Goal: Information Seeking & Learning: Learn about a topic

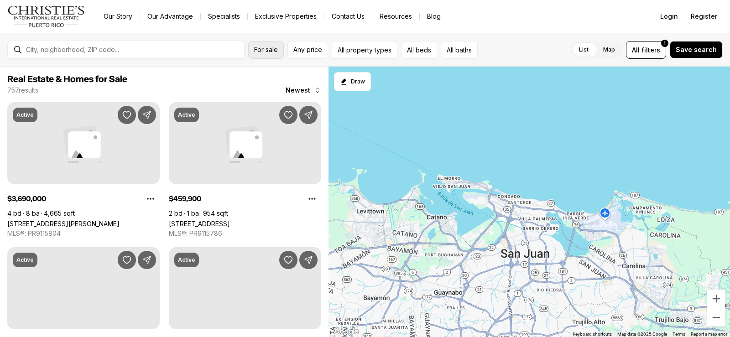
click at [273, 54] on button "For sale" at bounding box center [266, 50] width 36 height 18
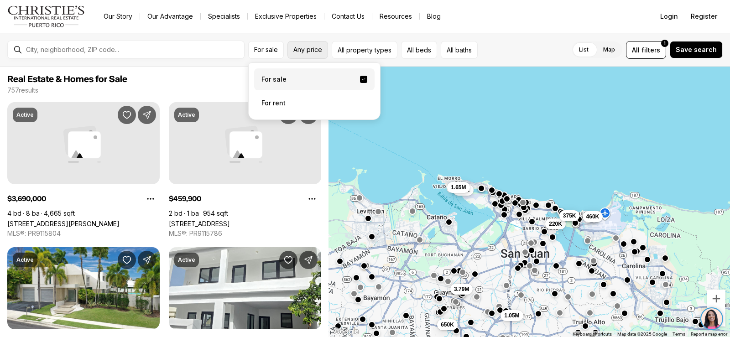
click at [302, 48] on span "Any price" at bounding box center [307, 49] width 29 height 7
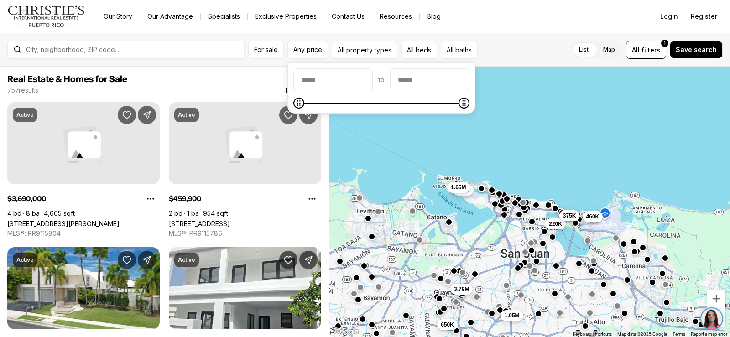
click at [341, 82] on input "priceMin" at bounding box center [333, 80] width 78 height 22
type input "*******"
click at [442, 84] on input "priceMax" at bounding box center [429, 80] width 78 height 22
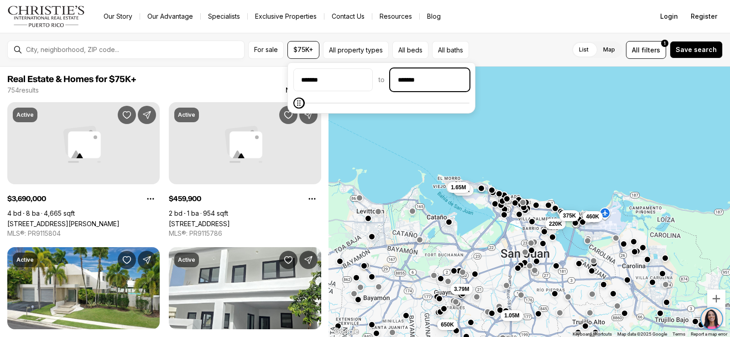
type input "********"
click at [557, 135] on div "460K 220K 375K 650K 1.05M 3.79M 435K 1.65M" at bounding box center [528, 202] width 401 height 271
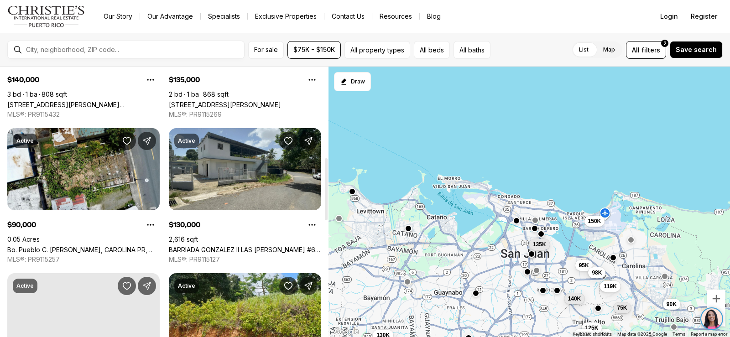
scroll to position [410, 0]
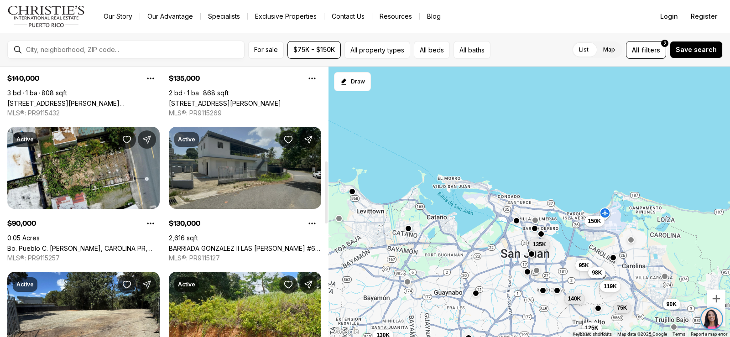
click at [267, 244] on link "BARRIADA [PERSON_NAME] II LAS [PERSON_NAME] #6, [GEOGRAPHIC_DATA], 00976" at bounding box center [245, 248] width 152 height 8
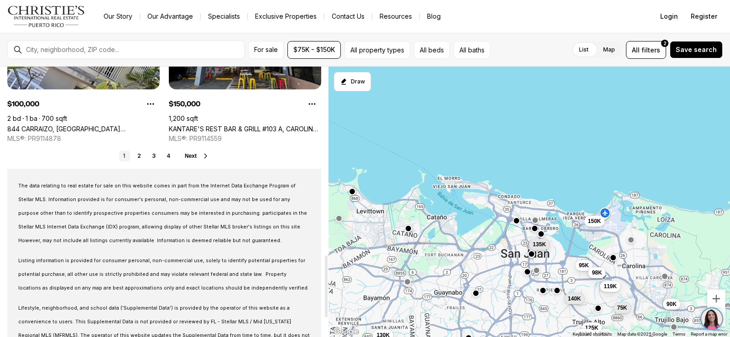
scroll to position [821, 0]
click at [139, 156] on link "2" at bounding box center [139, 155] width 11 height 11
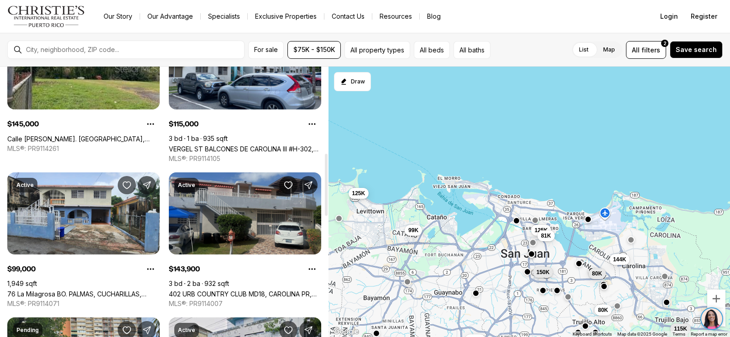
scroll to position [410, 0]
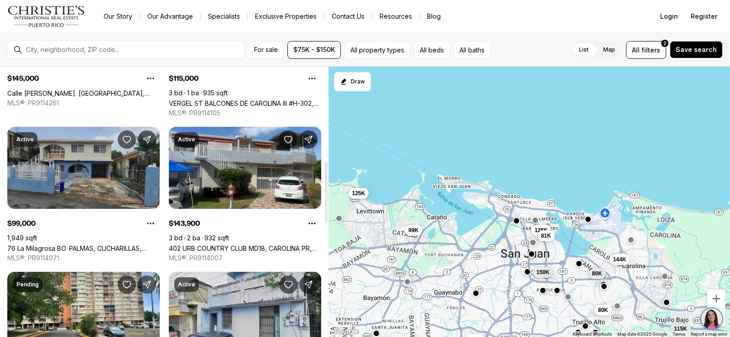
click at [97, 244] on link "76 La Milagrosa BO. PALMAS, CUCHARILLAS, [PERSON_NAME], 00962" at bounding box center [83, 248] width 152 height 8
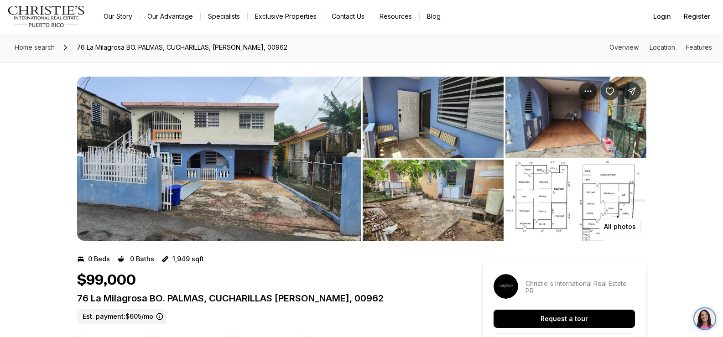
click at [614, 200] on img "View image gallery" at bounding box center [575, 200] width 141 height 81
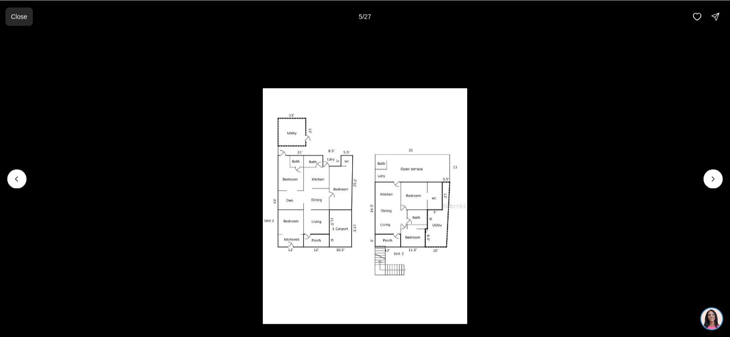
click at [15, 17] on p "Close" at bounding box center [19, 16] width 16 height 7
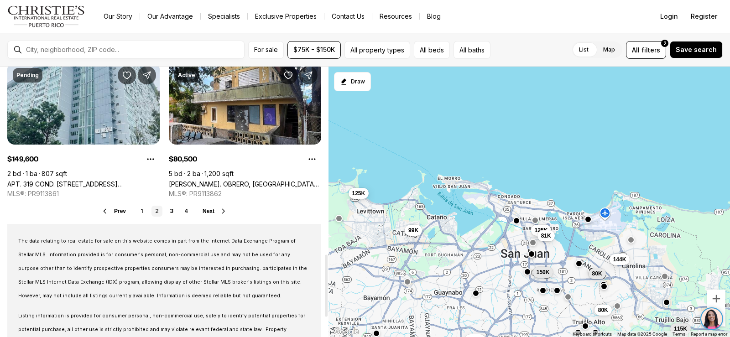
scroll to position [821, 0]
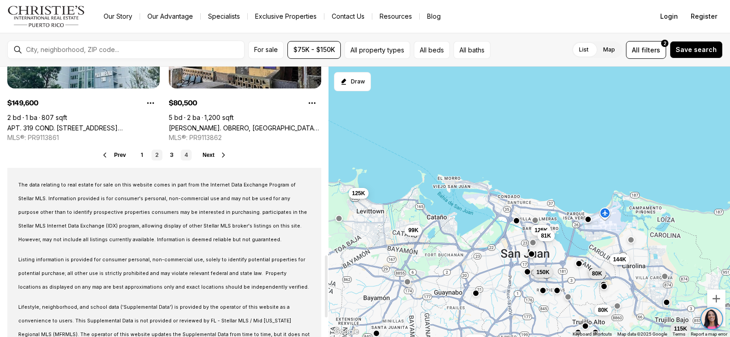
click at [186, 154] on link "4" at bounding box center [186, 155] width 11 height 11
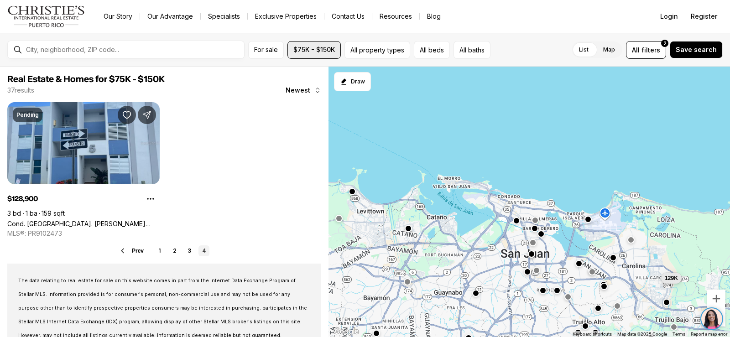
click at [329, 51] on span "$75K - $150K" at bounding box center [314, 49] width 42 height 7
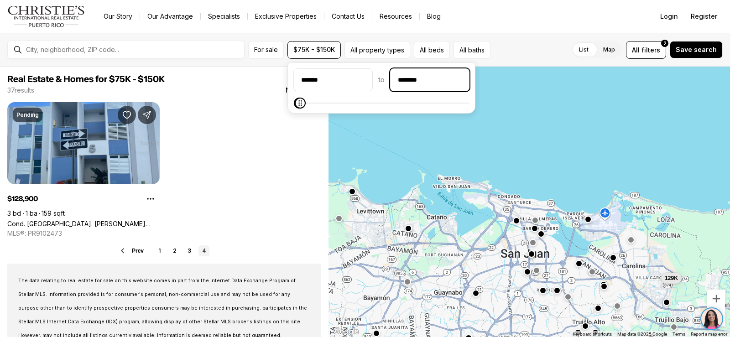
click at [421, 78] on input "********" at bounding box center [429, 80] width 78 height 22
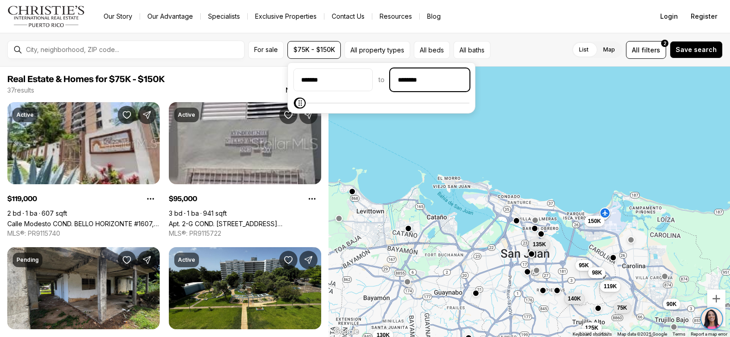
type input "********"
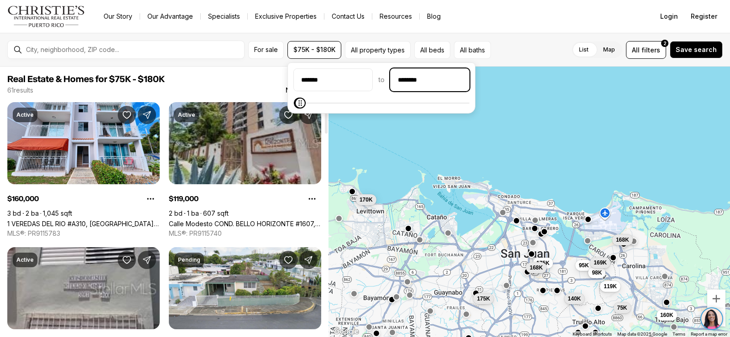
scroll to position [46, 0]
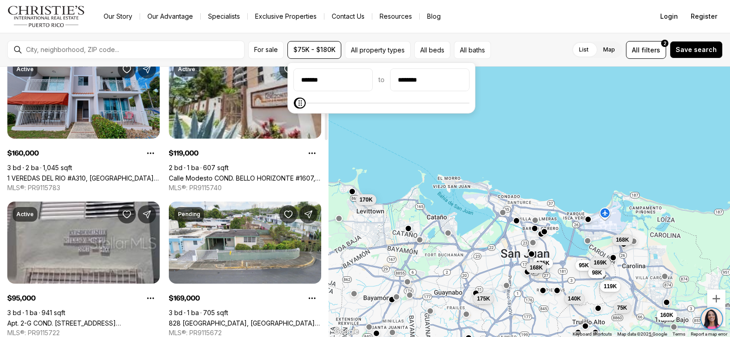
click at [129, 174] on link "1 VEREDAS DEL RIO #A310, CAROLINA PR, 00987" at bounding box center [83, 178] width 152 height 8
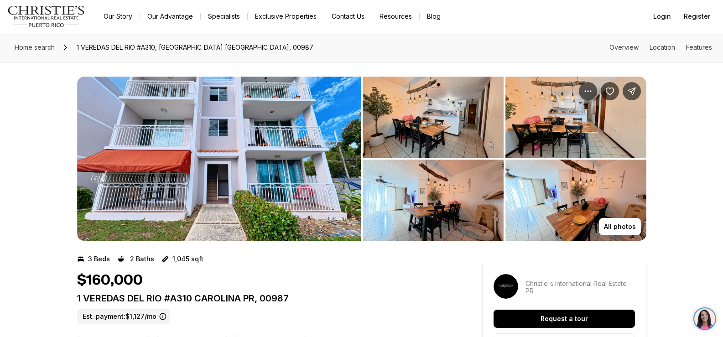
click at [293, 168] on img "View image gallery" at bounding box center [219, 159] width 284 height 164
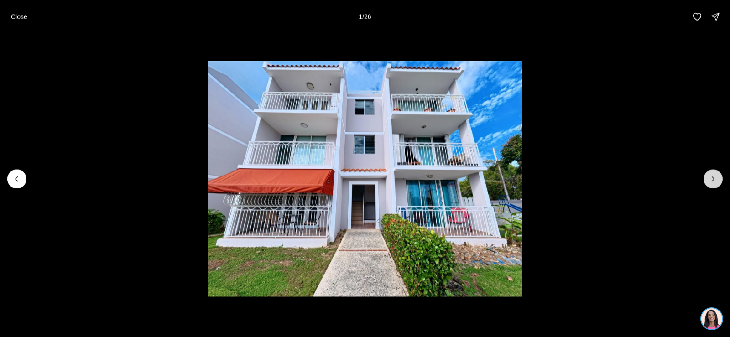
click at [716, 177] on icon "Next slide" at bounding box center [712, 178] width 9 height 9
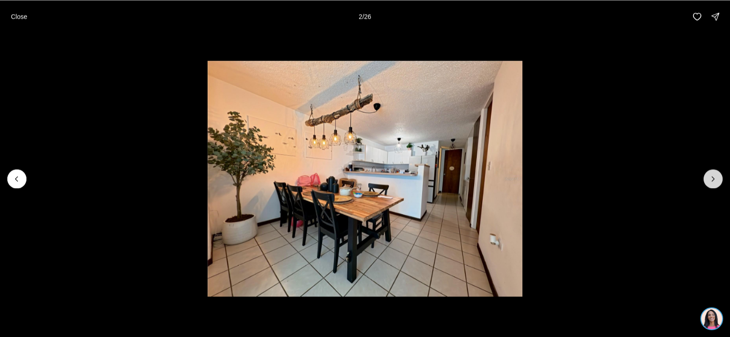
click at [716, 178] on icon "Next slide" at bounding box center [712, 178] width 9 height 9
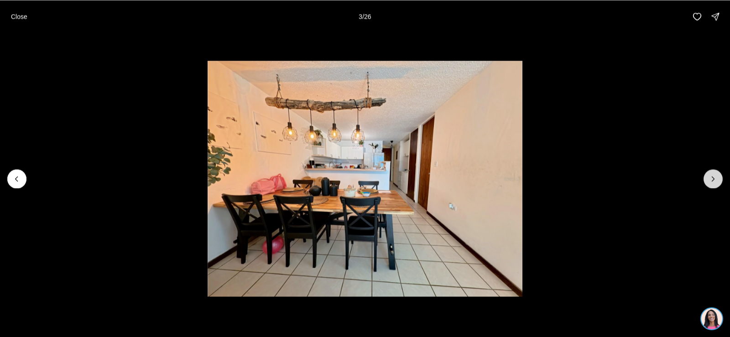
click at [716, 179] on icon "Next slide" at bounding box center [712, 178] width 9 height 9
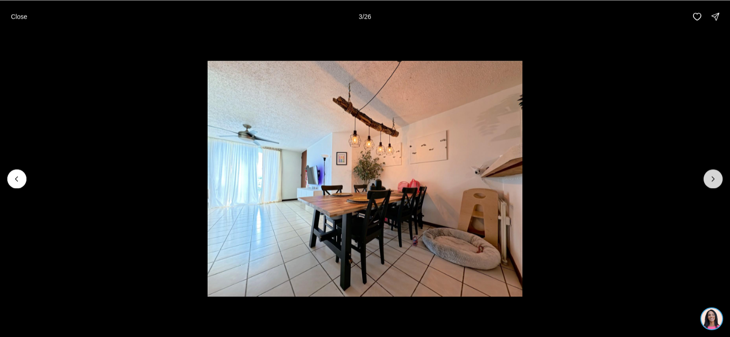
click at [716, 179] on icon "Next slide" at bounding box center [712, 178] width 9 height 9
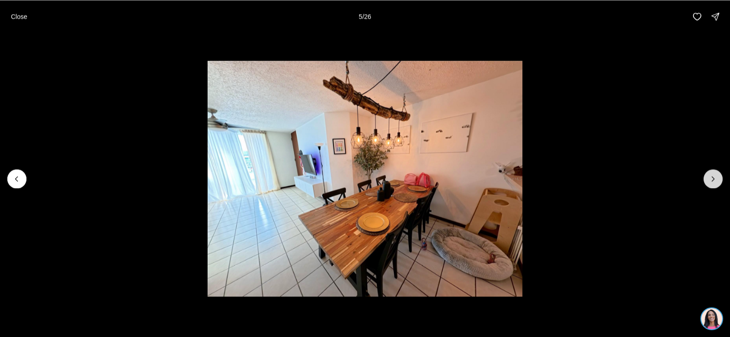
click at [716, 179] on icon "Next slide" at bounding box center [712, 178] width 9 height 9
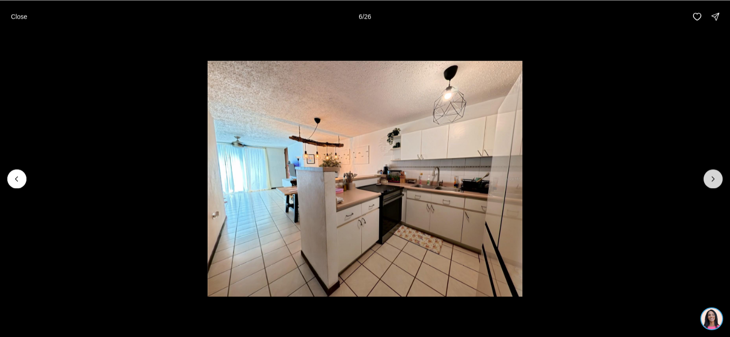
click at [716, 179] on icon "Next slide" at bounding box center [712, 178] width 9 height 9
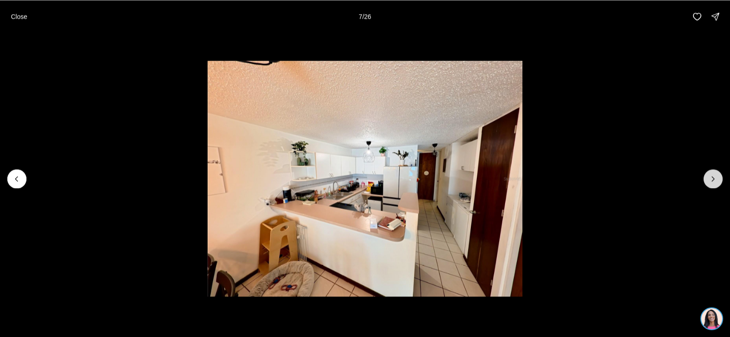
click at [716, 179] on icon "Next slide" at bounding box center [712, 178] width 9 height 9
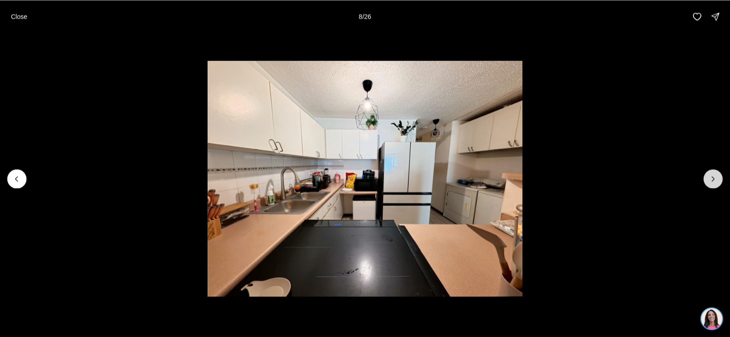
click at [716, 179] on icon "Next slide" at bounding box center [712, 178] width 9 height 9
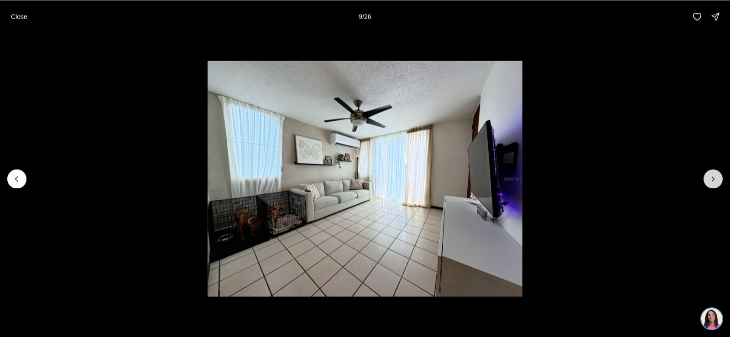
click at [716, 179] on icon "Next slide" at bounding box center [712, 178] width 9 height 9
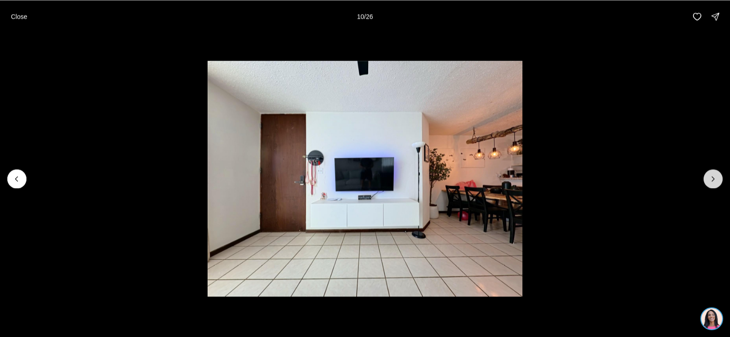
click at [716, 179] on icon "Next slide" at bounding box center [712, 178] width 9 height 9
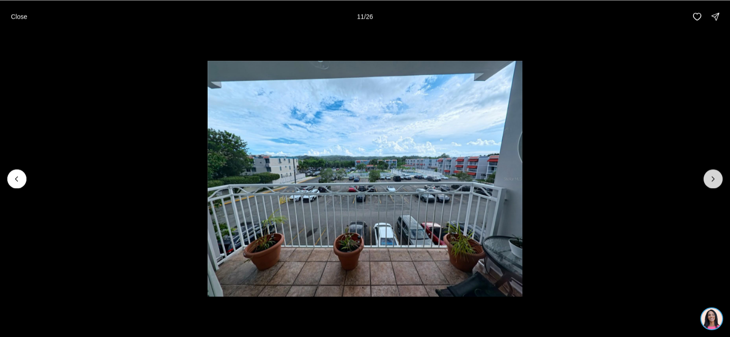
click at [716, 179] on icon "Next slide" at bounding box center [712, 178] width 9 height 9
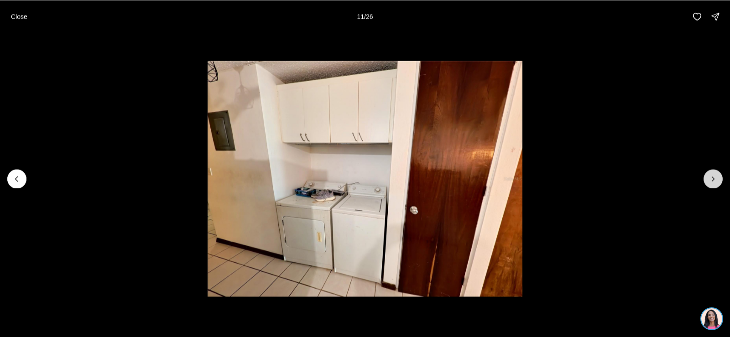
click at [716, 179] on icon "Next slide" at bounding box center [712, 178] width 9 height 9
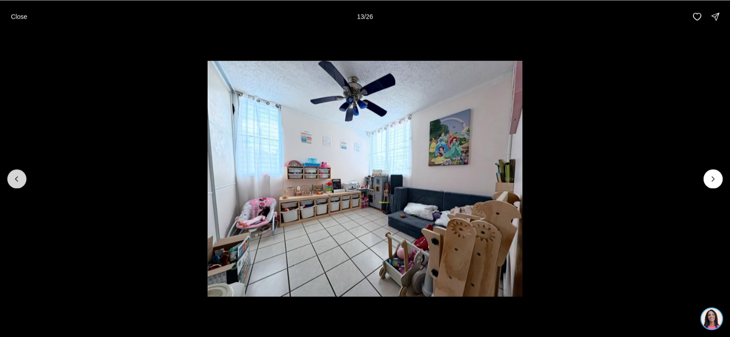
click at [15, 181] on icon "Previous slide" at bounding box center [16, 178] width 9 height 9
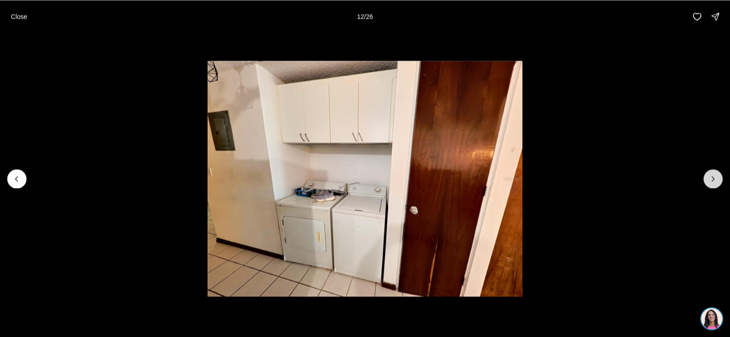
click at [711, 177] on icon "Next slide" at bounding box center [712, 178] width 9 height 9
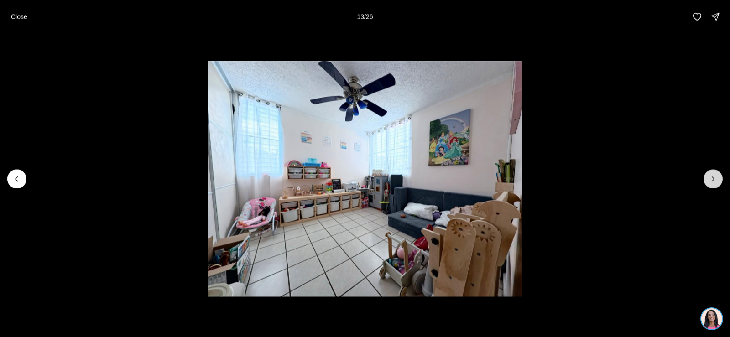
click at [712, 177] on icon "Next slide" at bounding box center [713, 179] width 2 height 5
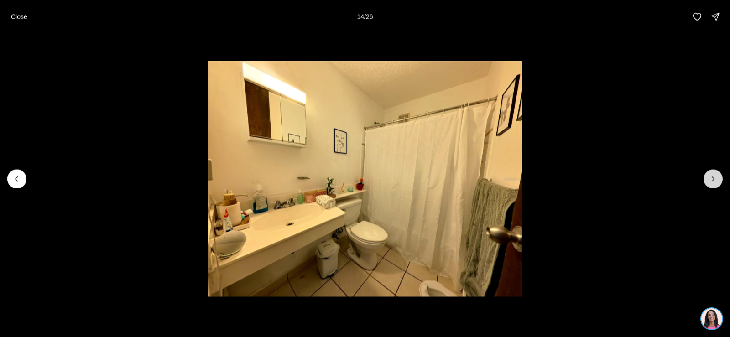
click at [712, 177] on icon "Next slide" at bounding box center [713, 179] width 2 height 5
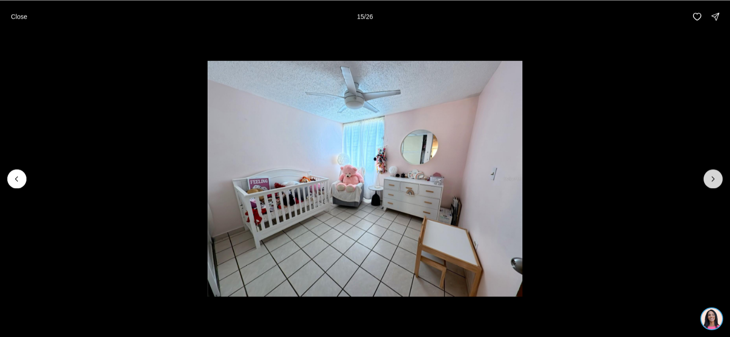
click at [712, 177] on icon "Next slide" at bounding box center [713, 179] width 2 height 5
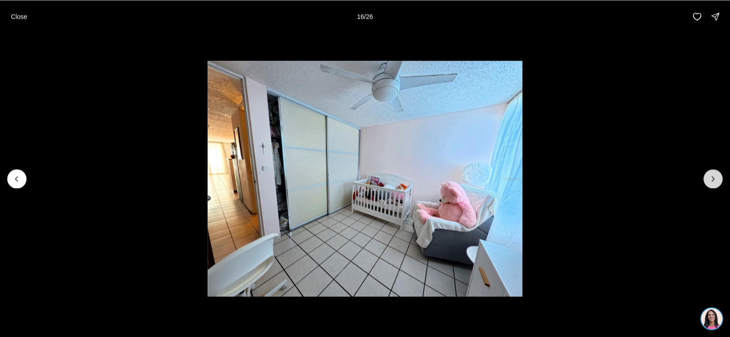
click at [712, 177] on icon "Next slide" at bounding box center [713, 179] width 2 height 5
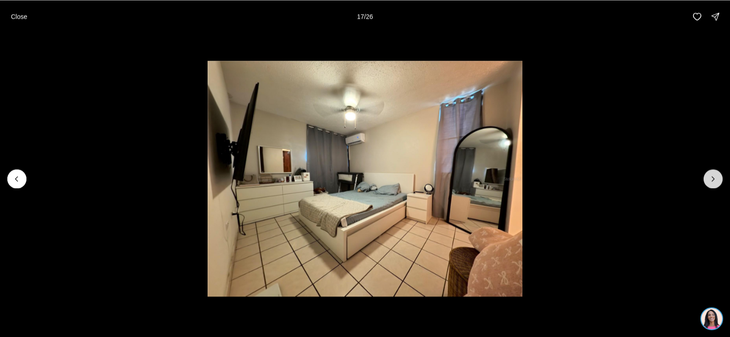
click at [712, 177] on icon "Next slide" at bounding box center [713, 179] width 2 height 5
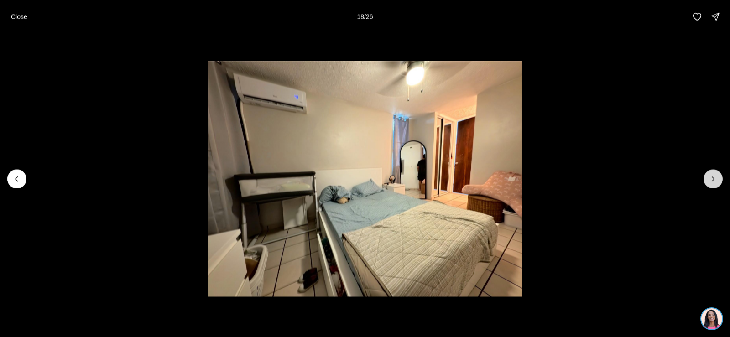
click at [712, 177] on icon "Next slide" at bounding box center [713, 179] width 2 height 5
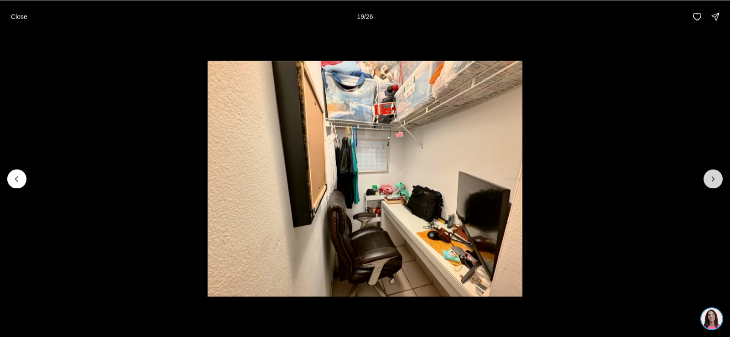
click at [712, 177] on icon "Next slide" at bounding box center [713, 179] width 2 height 5
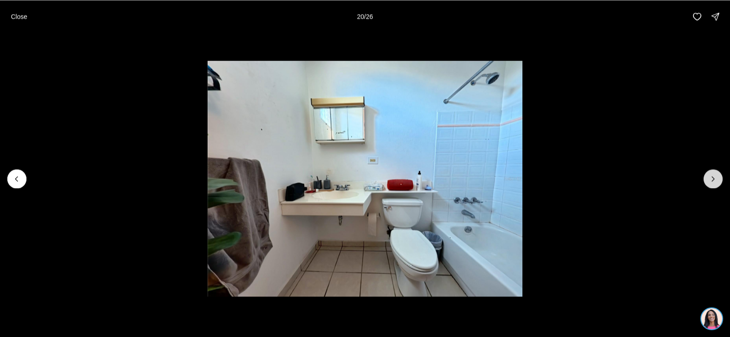
click at [712, 177] on icon "Next slide" at bounding box center [713, 179] width 2 height 5
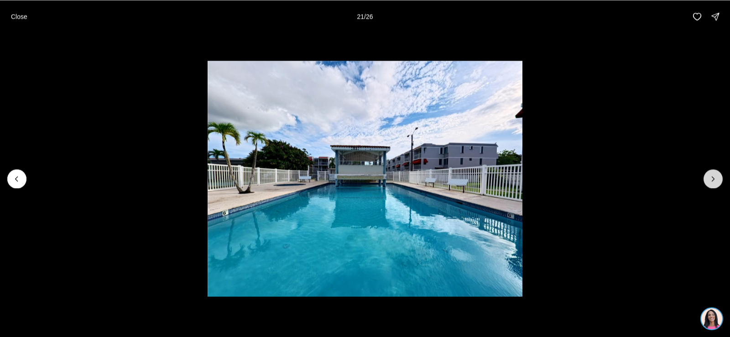
click at [712, 177] on icon "Next slide" at bounding box center [713, 179] width 2 height 5
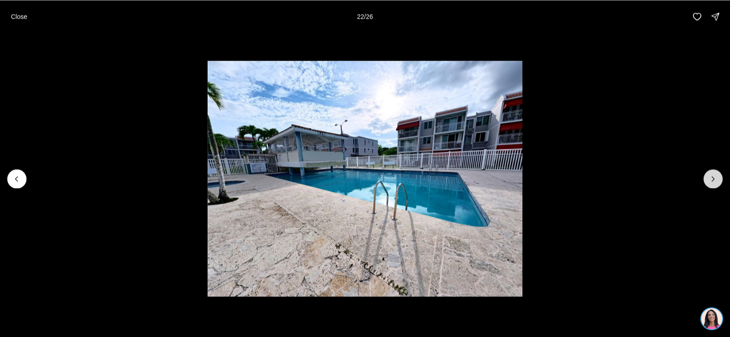
click at [712, 177] on icon "Next slide" at bounding box center [713, 179] width 2 height 5
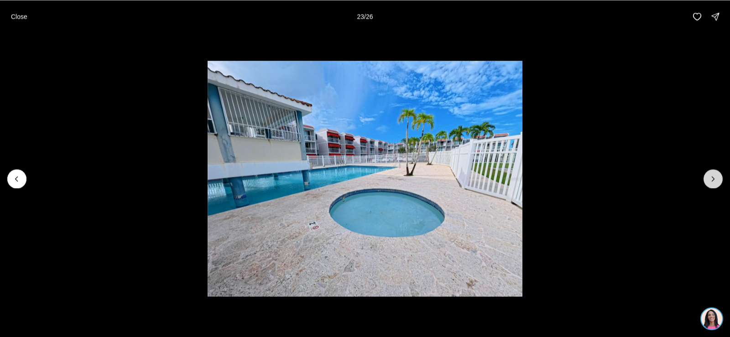
click at [713, 177] on icon "Next slide" at bounding box center [712, 178] width 9 height 9
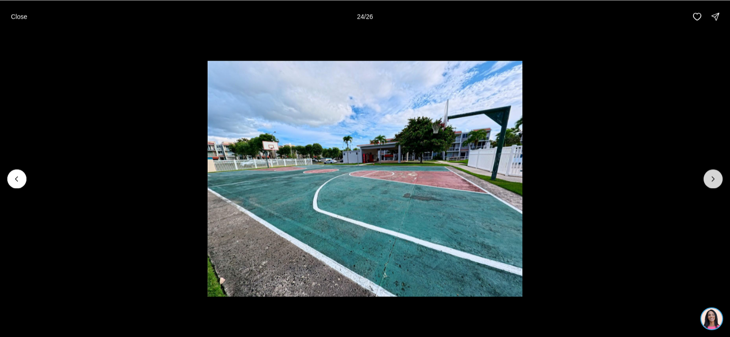
click at [713, 177] on icon "Next slide" at bounding box center [712, 178] width 9 height 9
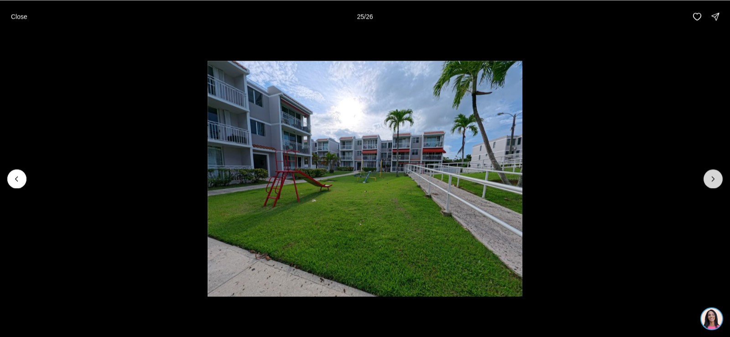
click at [713, 177] on icon "Next slide" at bounding box center [712, 178] width 9 height 9
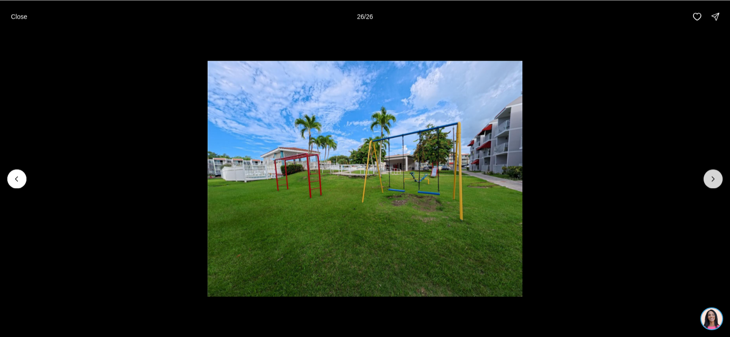
click at [713, 177] on div at bounding box center [712, 178] width 19 height 19
click at [699, 182] on li "26 of 26" at bounding box center [365, 178] width 730 height 291
click at [714, 177] on div at bounding box center [712, 178] width 19 height 19
click at [11, 20] on p "Close" at bounding box center [19, 16] width 16 height 7
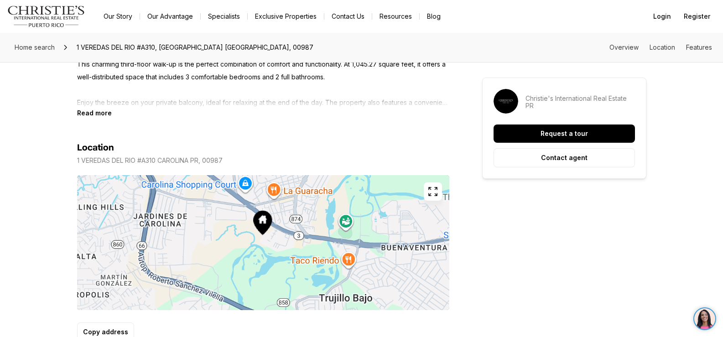
scroll to position [456, 0]
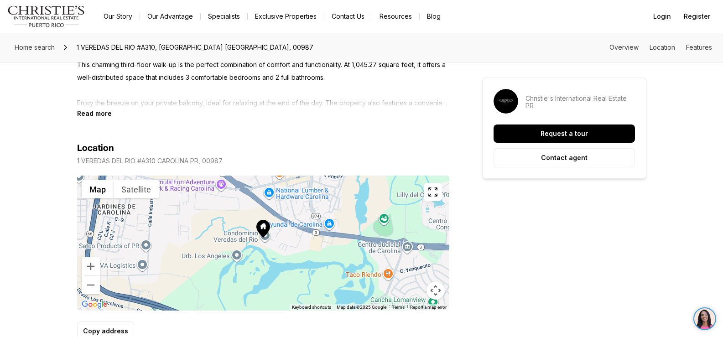
click at [274, 237] on div at bounding box center [263, 243] width 372 height 135
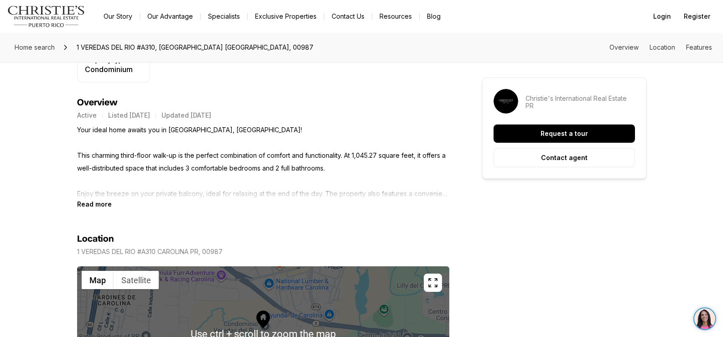
scroll to position [502, 0]
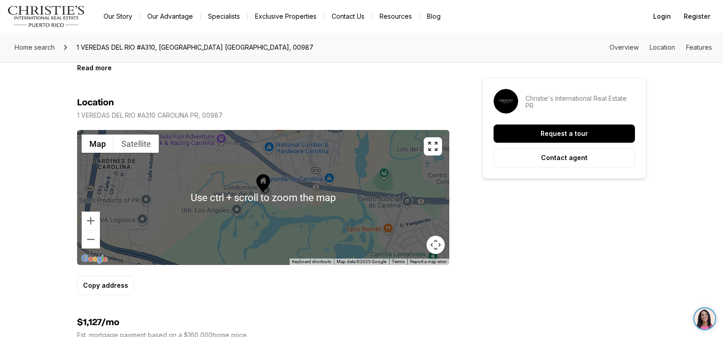
click at [438, 241] on button "Map camera controls" at bounding box center [435, 245] width 18 height 18
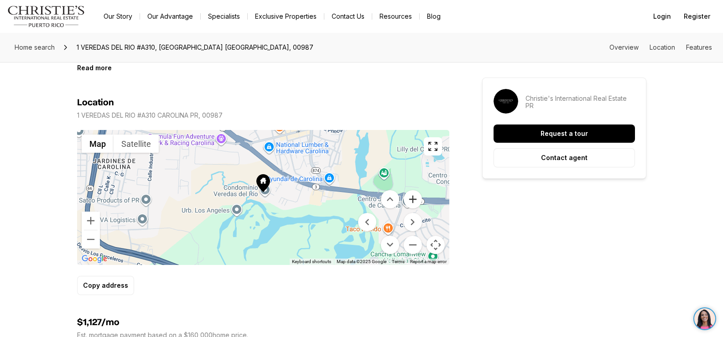
click at [412, 202] on button "Zoom in" at bounding box center [413, 199] width 18 height 18
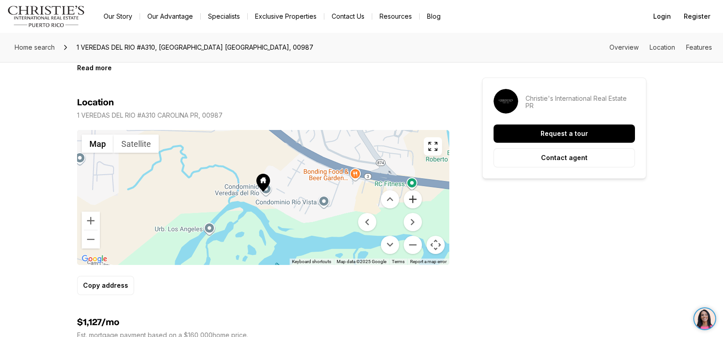
click at [412, 201] on button "Zoom in" at bounding box center [413, 199] width 18 height 18
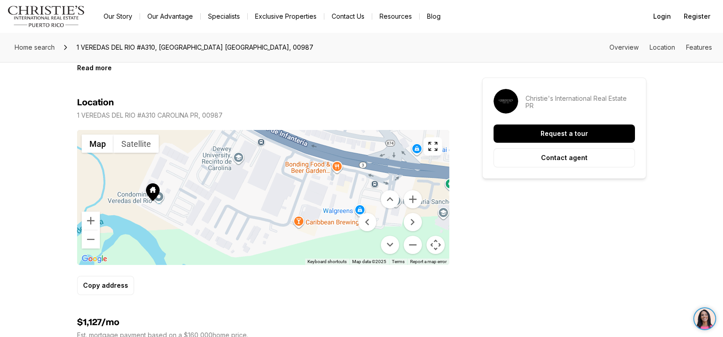
drag, startPoint x: 315, startPoint y: 210, endPoint x: 203, endPoint y: 218, distance: 112.1
click at [203, 218] on div at bounding box center [263, 197] width 372 height 135
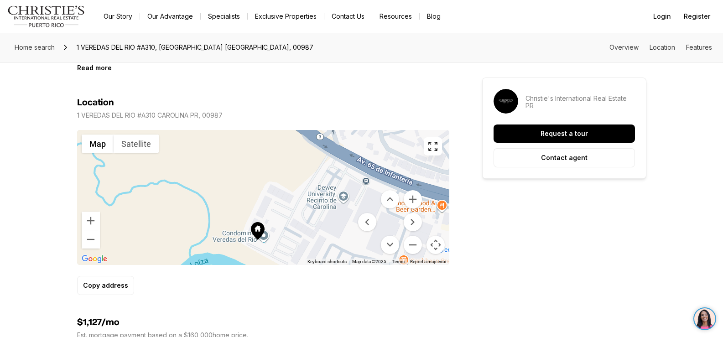
drag, startPoint x: 224, startPoint y: 203, endPoint x: 329, endPoint y: 244, distance: 112.9
click at [329, 244] on div at bounding box center [263, 197] width 372 height 135
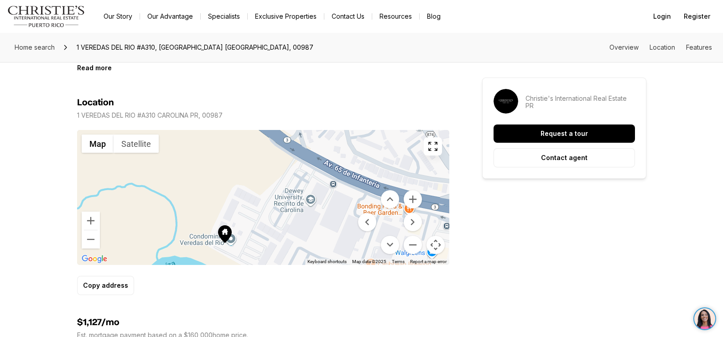
drag, startPoint x: 321, startPoint y: 171, endPoint x: 287, endPoint y: 174, distance: 33.4
click at [287, 175] on div at bounding box center [263, 197] width 372 height 135
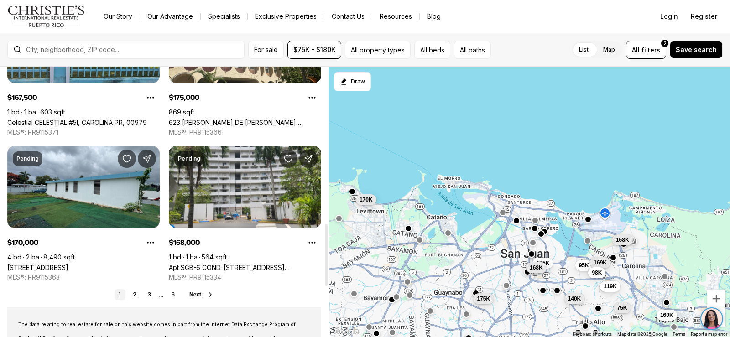
scroll to position [684, 0]
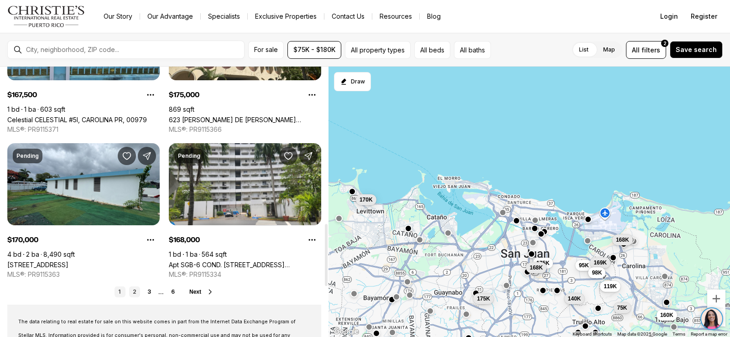
click at [135, 294] on link "2" at bounding box center [134, 291] width 11 height 11
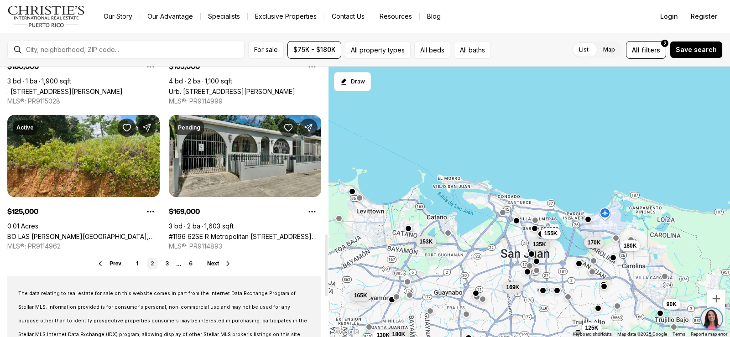
scroll to position [730, 0]
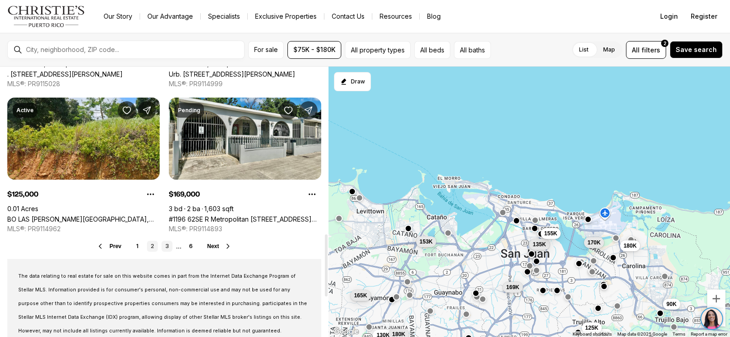
click at [168, 245] on link "3" at bounding box center [166, 246] width 11 height 11
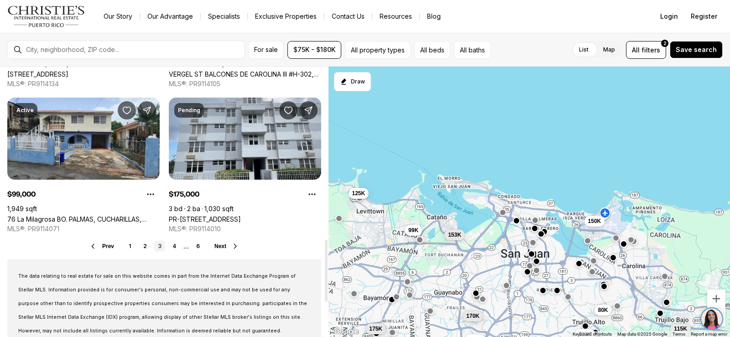
scroll to position [775, 0]
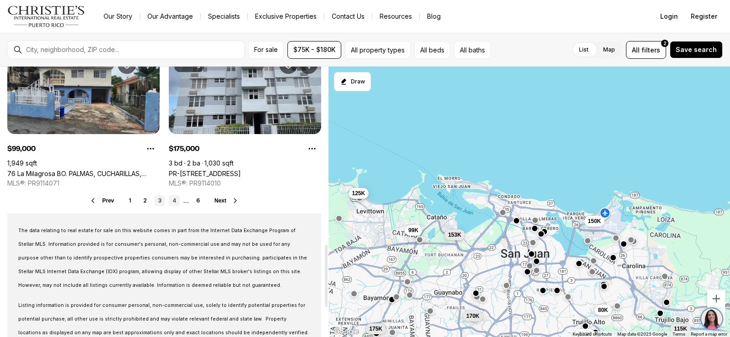
click at [175, 203] on link "4" at bounding box center [174, 200] width 11 height 11
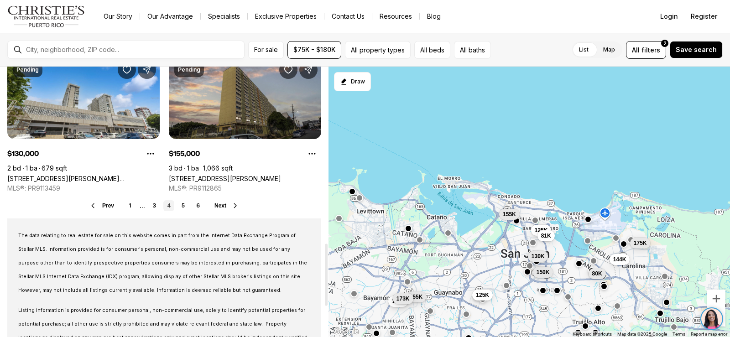
scroll to position [775, 0]
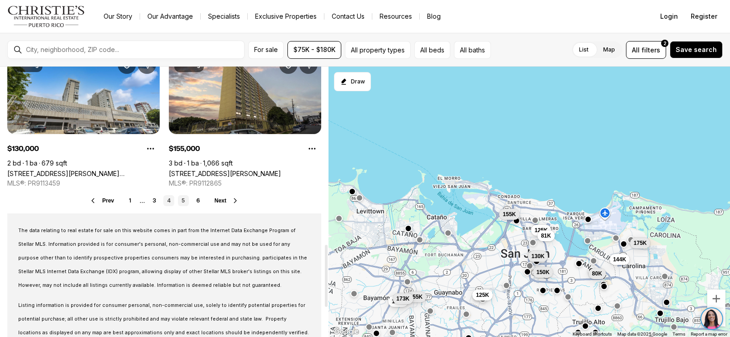
click at [185, 201] on link "5" at bounding box center [183, 200] width 11 height 11
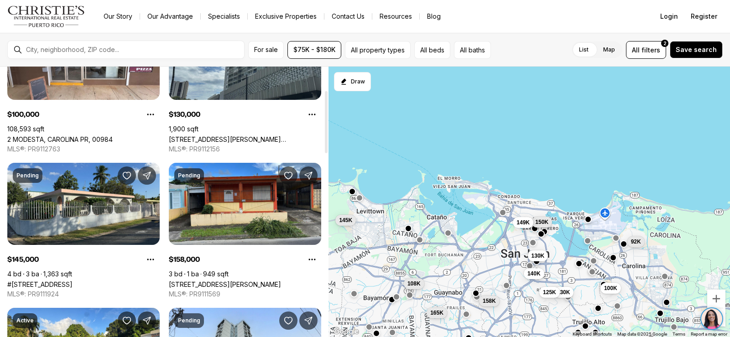
scroll to position [137, 0]
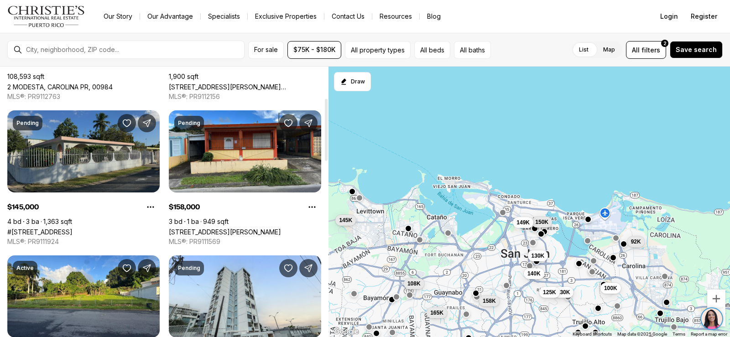
click at [73, 228] on link "#359 CALLE BUENOS AIRES, SECTOR VILLA CALMA, TOA BAJA PR, 00951" at bounding box center [39, 232] width 65 height 8
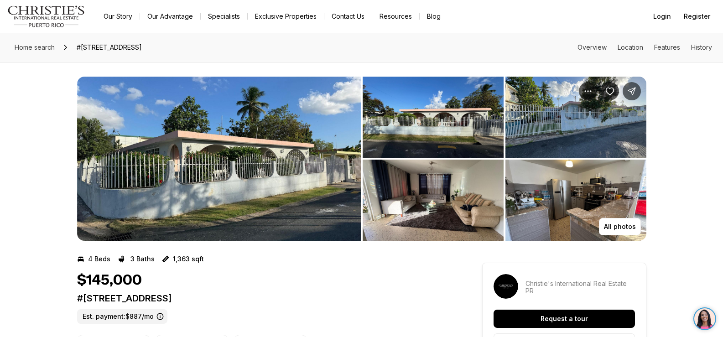
click at [290, 183] on img "View image gallery" at bounding box center [219, 159] width 284 height 164
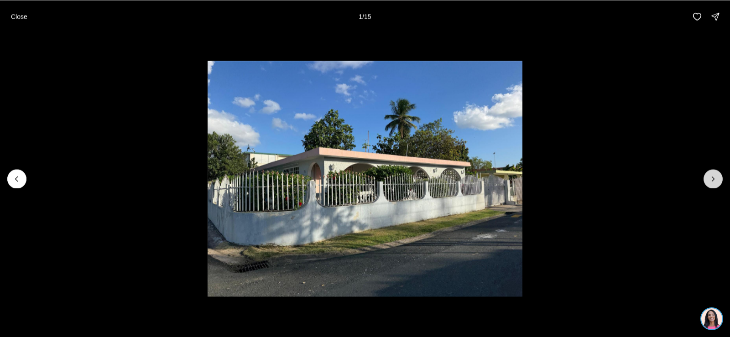
click at [714, 176] on icon "Next slide" at bounding box center [712, 178] width 9 height 9
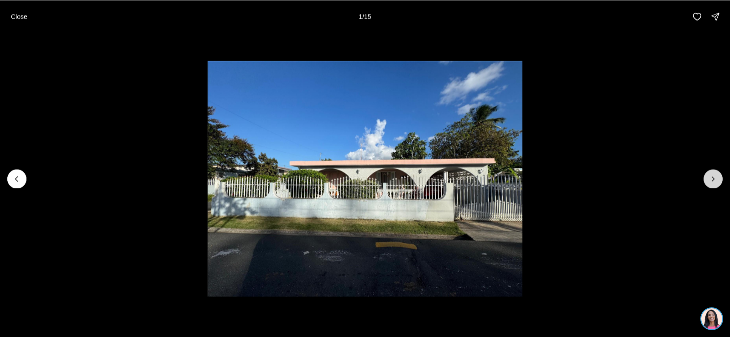
click at [714, 176] on icon "Next slide" at bounding box center [712, 178] width 9 height 9
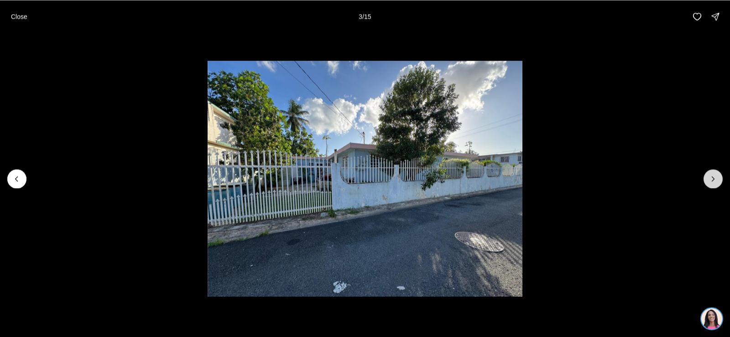
click at [714, 176] on icon "Next slide" at bounding box center [712, 178] width 9 height 9
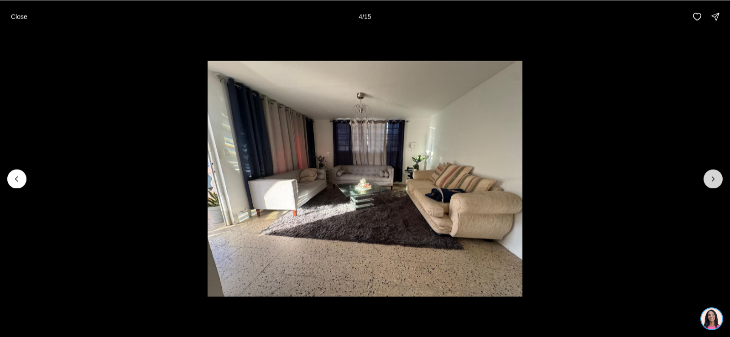
click at [714, 176] on icon "Next slide" at bounding box center [712, 178] width 9 height 9
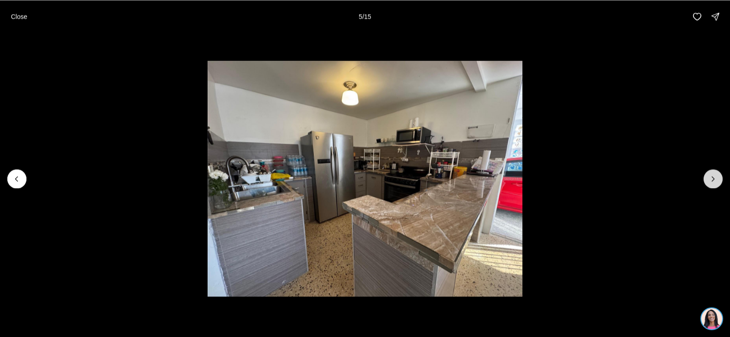
click at [714, 176] on icon "Next slide" at bounding box center [712, 178] width 9 height 9
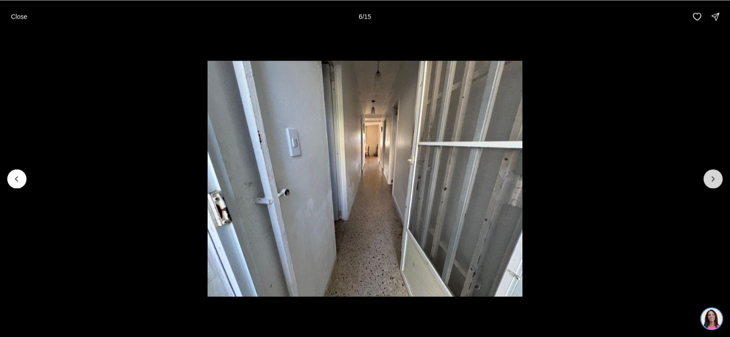
click at [714, 176] on icon "Next slide" at bounding box center [712, 178] width 9 height 9
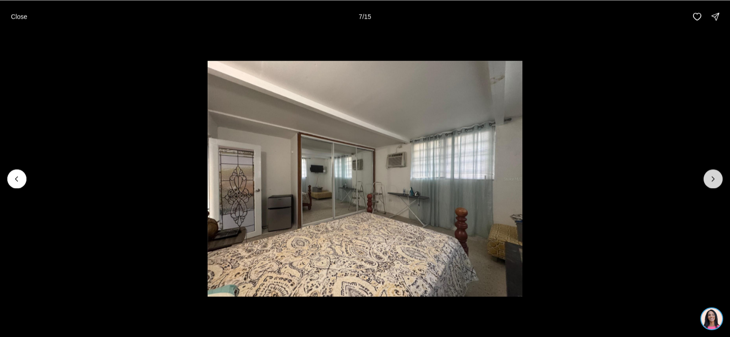
click at [714, 176] on icon "Next slide" at bounding box center [712, 178] width 9 height 9
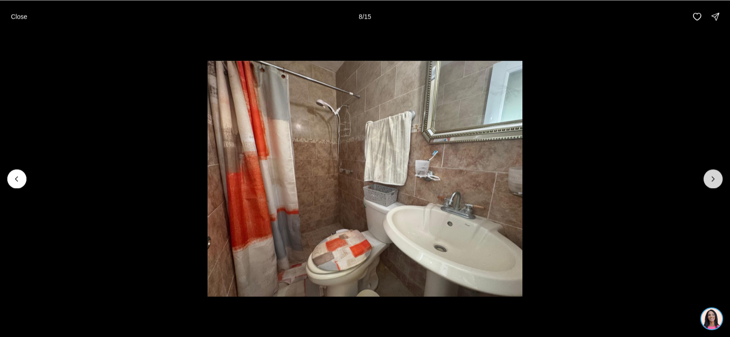
click at [714, 176] on icon "Next slide" at bounding box center [712, 178] width 9 height 9
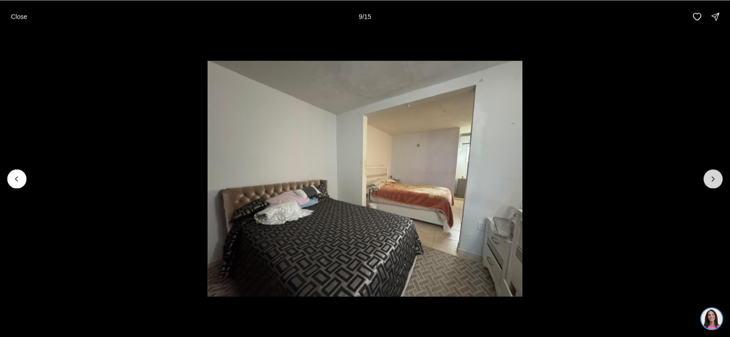
click at [714, 176] on icon "Next slide" at bounding box center [712, 178] width 9 height 9
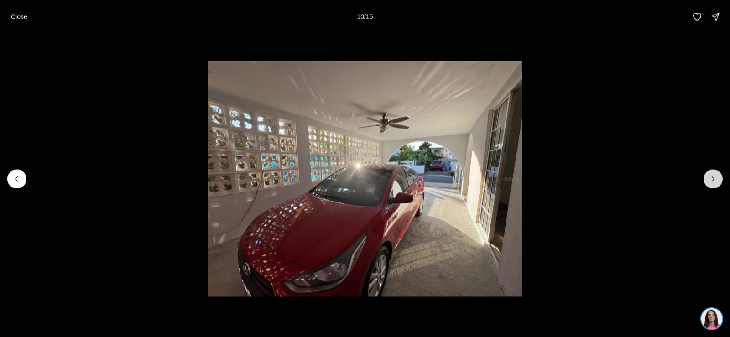
click at [714, 176] on icon "Next slide" at bounding box center [712, 178] width 9 height 9
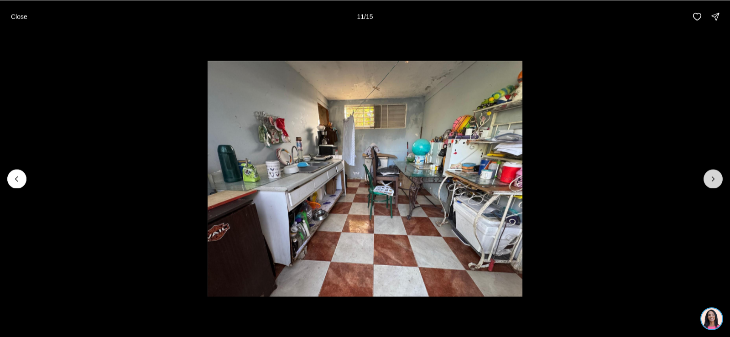
click at [714, 176] on icon "Next slide" at bounding box center [712, 178] width 9 height 9
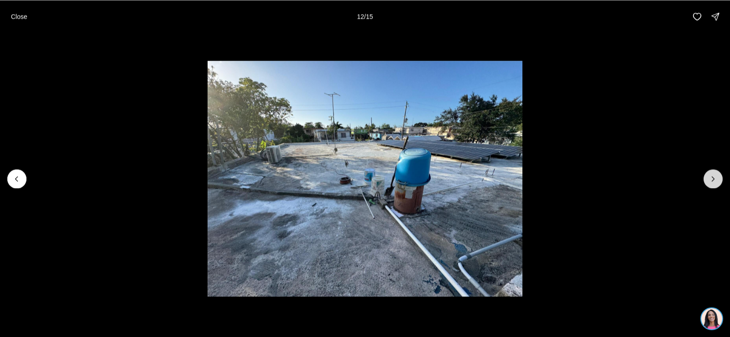
click at [714, 176] on icon "Next slide" at bounding box center [712, 178] width 9 height 9
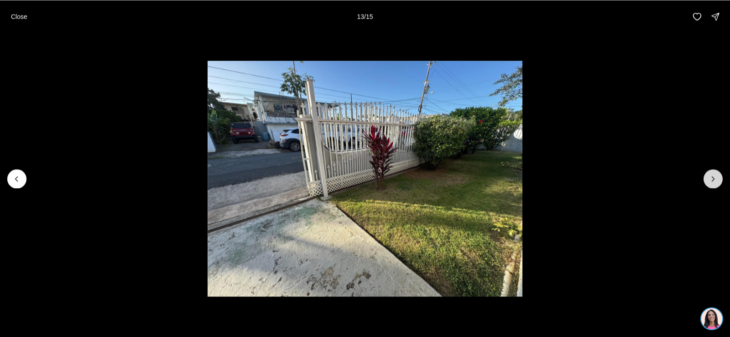
click at [714, 176] on icon "Next slide" at bounding box center [712, 178] width 9 height 9
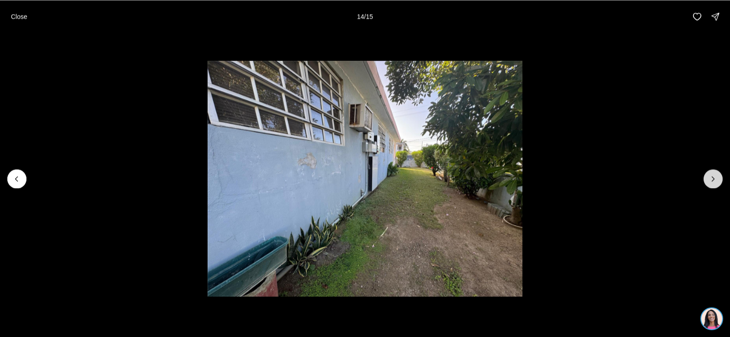
click at [714, 176] on icon "Next slide" at bounding box center [712, 178] width 9 height 9
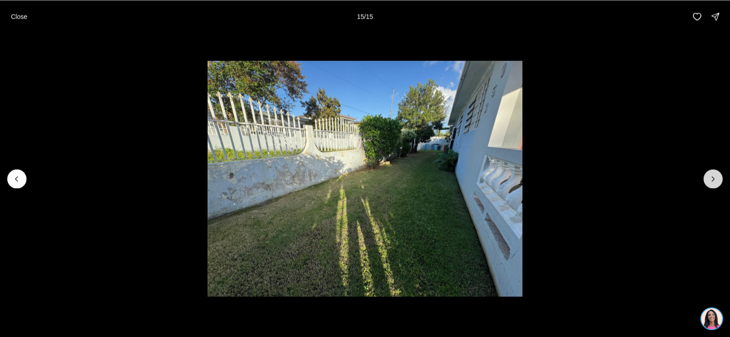
click at [714, 176] on div at bounding box center [712, 178] width 19 height 19
click at [714, 177] on div at bounding box center [712, 178] width 19 height 19
click at [19, 14] on p "Close" at bounding box center [19, 16] width 16 height 7
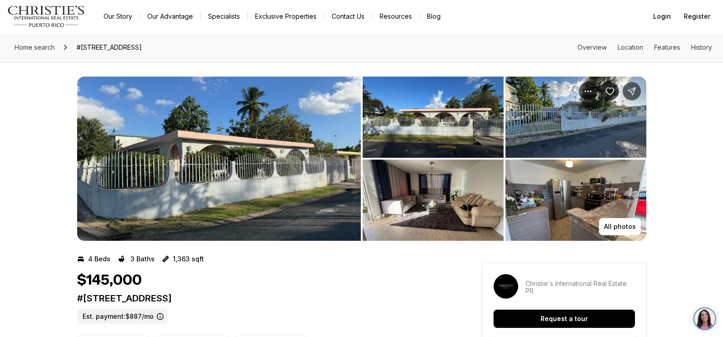
click at [11, 99] on div "All photos" at bounding box center [361, 151] width 723 height 179
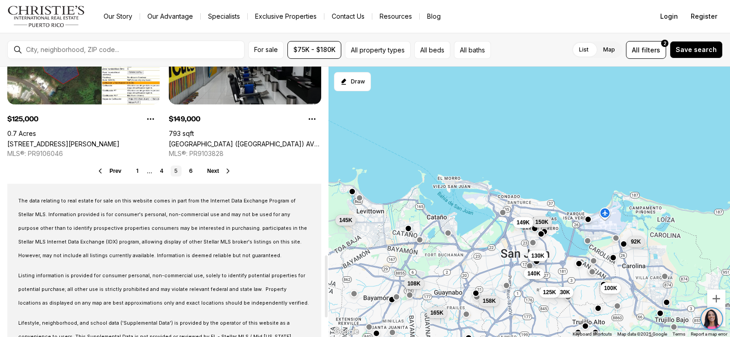
scroll to position [821, 0]
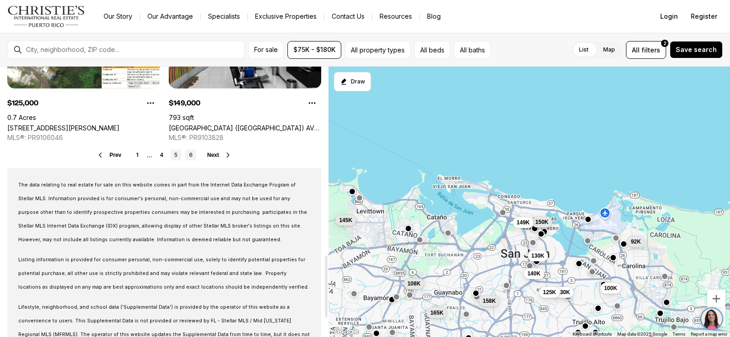
click at [191, 155] on link "6" at bounding box center [190, 155] width 11 height 11
